Goal: Task Accomplishment & Management: Use online tool/utility

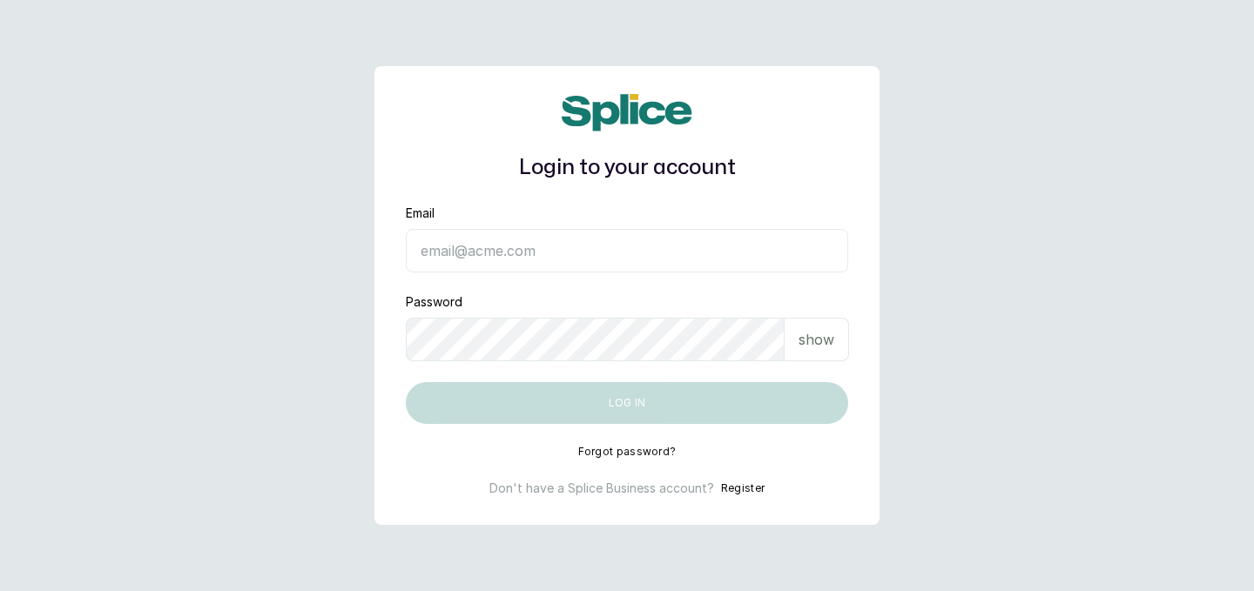
type input "[EMAIL_ADDRESS][DOMAIN_NAME]"
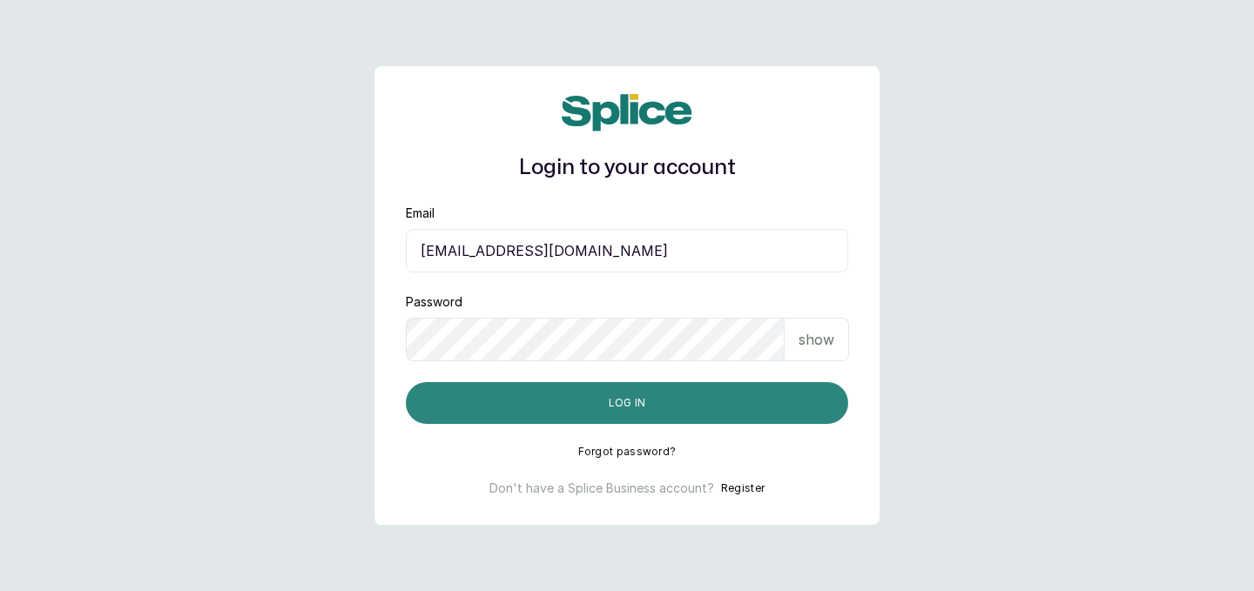
click at [646, 404] on button "Log in" at bounding box center [627, 403] width 442 height 42
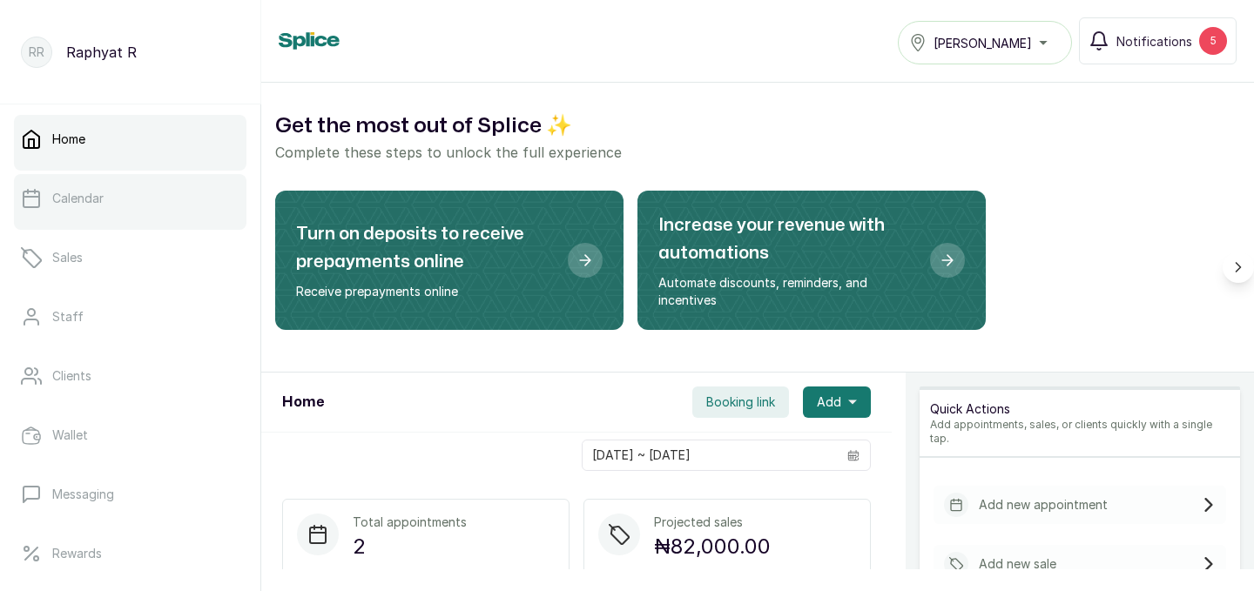
click at [76, 199] on p "Calendar" at bounding box center [77, 198] width 51 height 17
